Goal: Task Accomplishment & Management: Complete application form

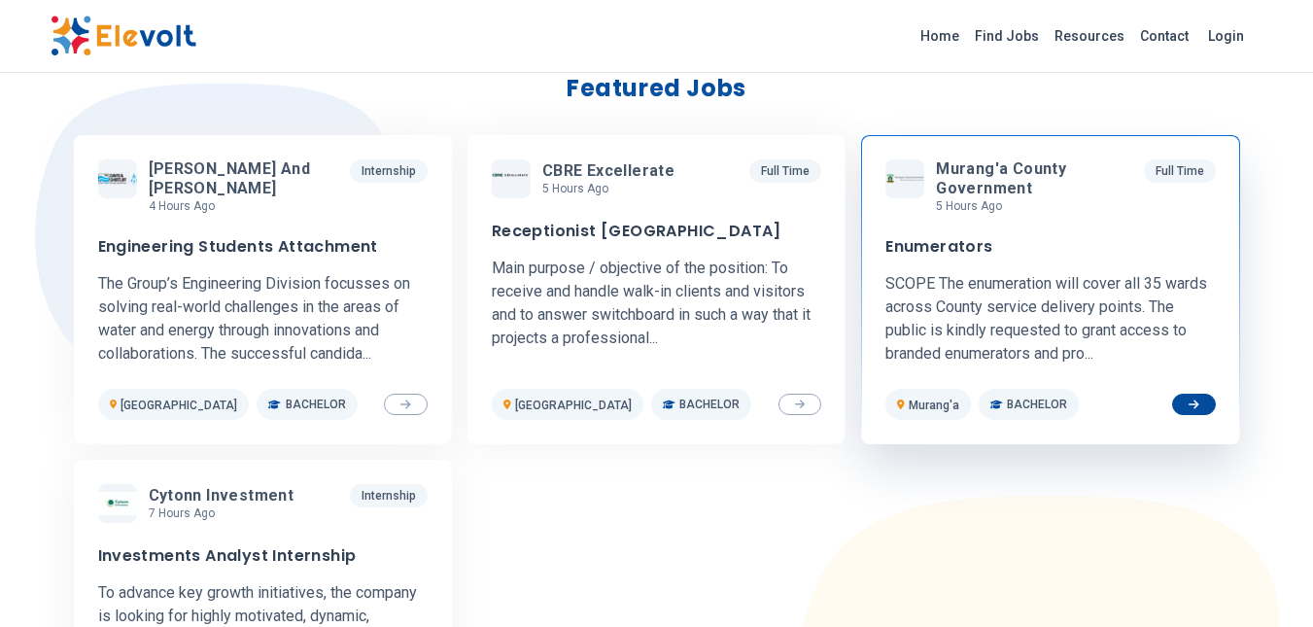
scroll to position [680, 0]
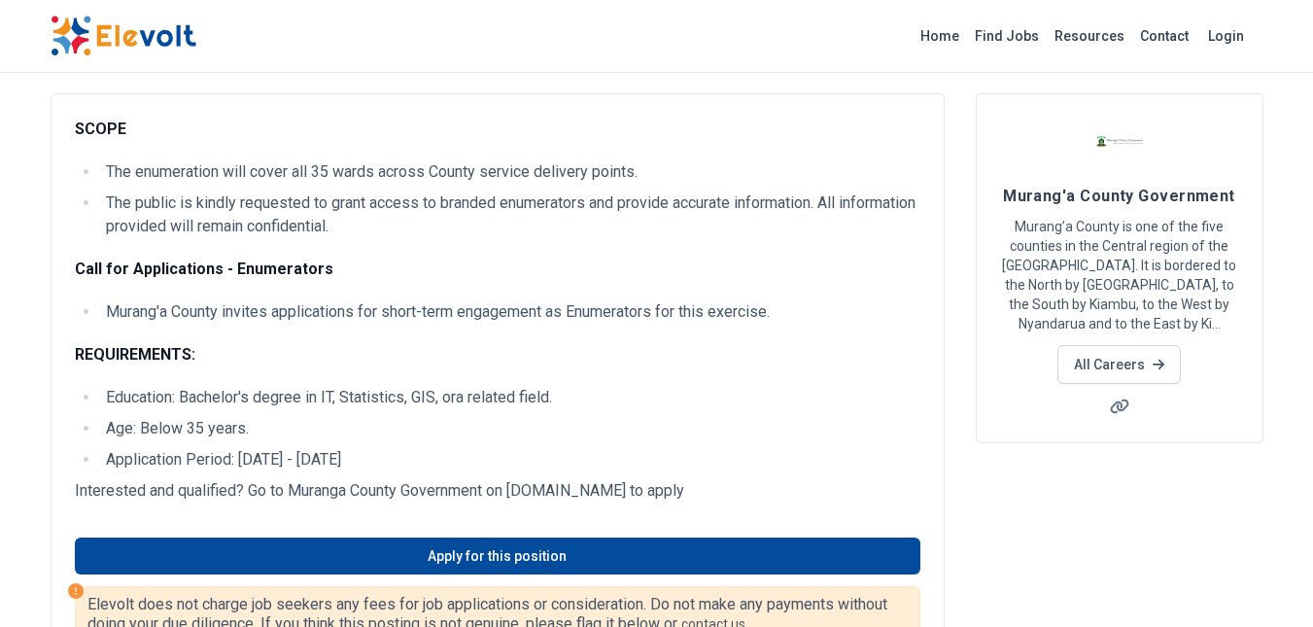
scroll to position [292, 0]
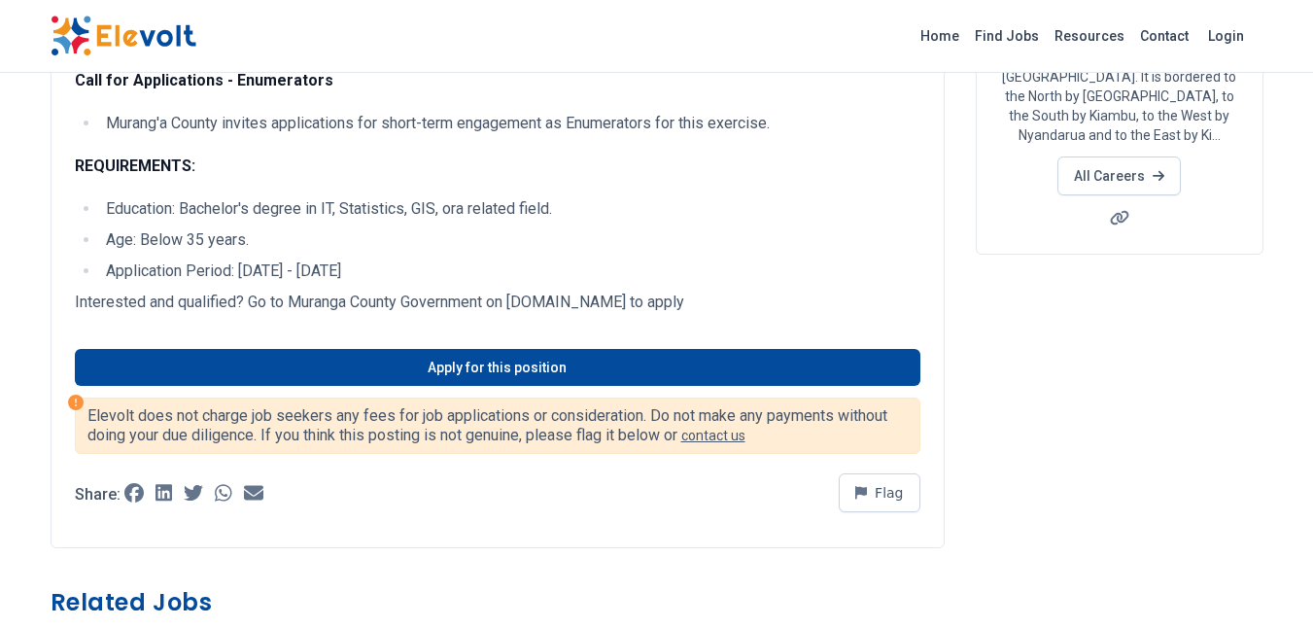
click at [513, 302] on p "Interested and qualified? Go to Muranga County Government on psb.muranga.go.ke …" at bounding box center [498, 302] width 846 height 23
drag, startPoint x: 541, startPoint y: 303, endPoint x: 649, endPoint y: 308, distance: 108.0
click at [649, 308] on p "Interested and qualified? Go to Muranga County Government on psb.muranga.go.ke …" at bounding box center [498, 302] width 846 height 23
copy p "psb.muranga.go.ke"
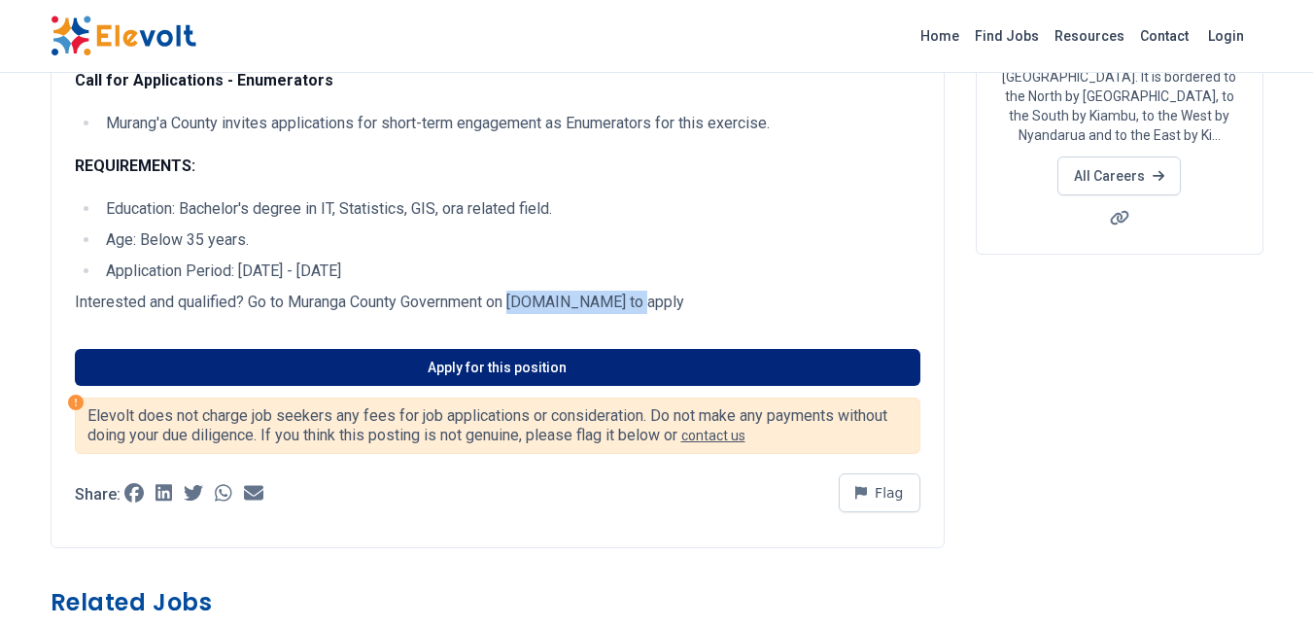
click at [407, 361] on link "Apply for this position" at bounding box center [498, 367] width 846 height 37
